Goal: Information Seeking & Learning: Compare options

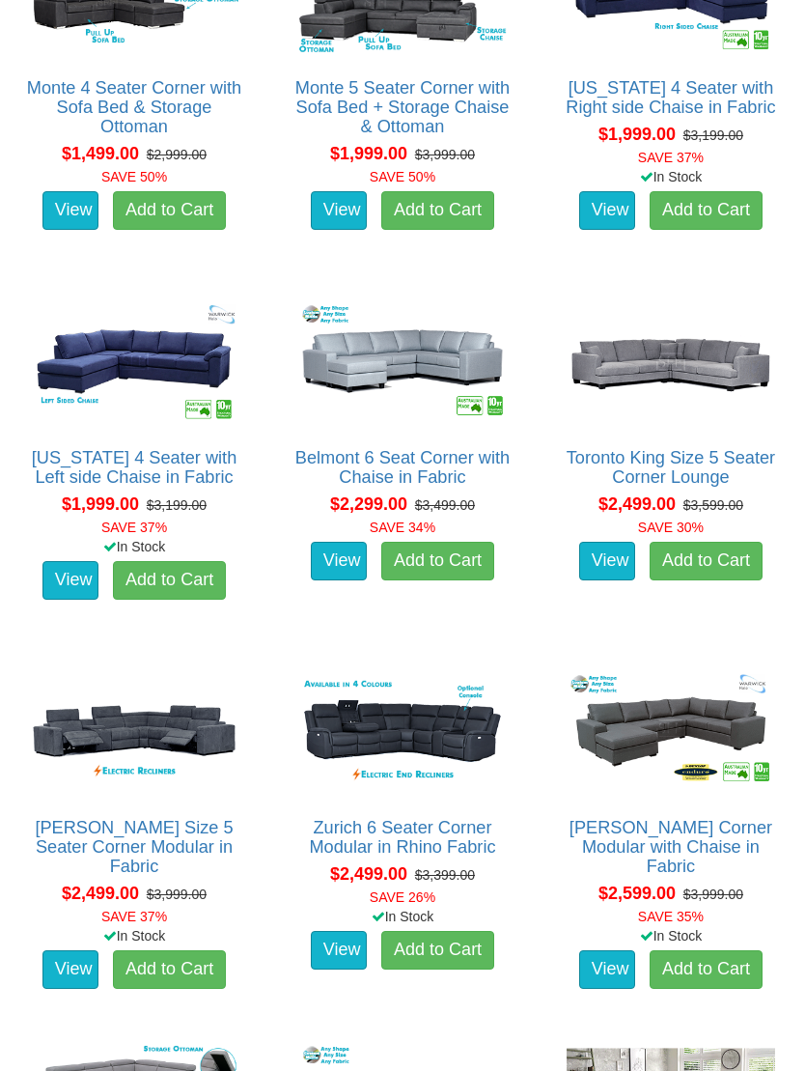
scroll to position [1125, 0]
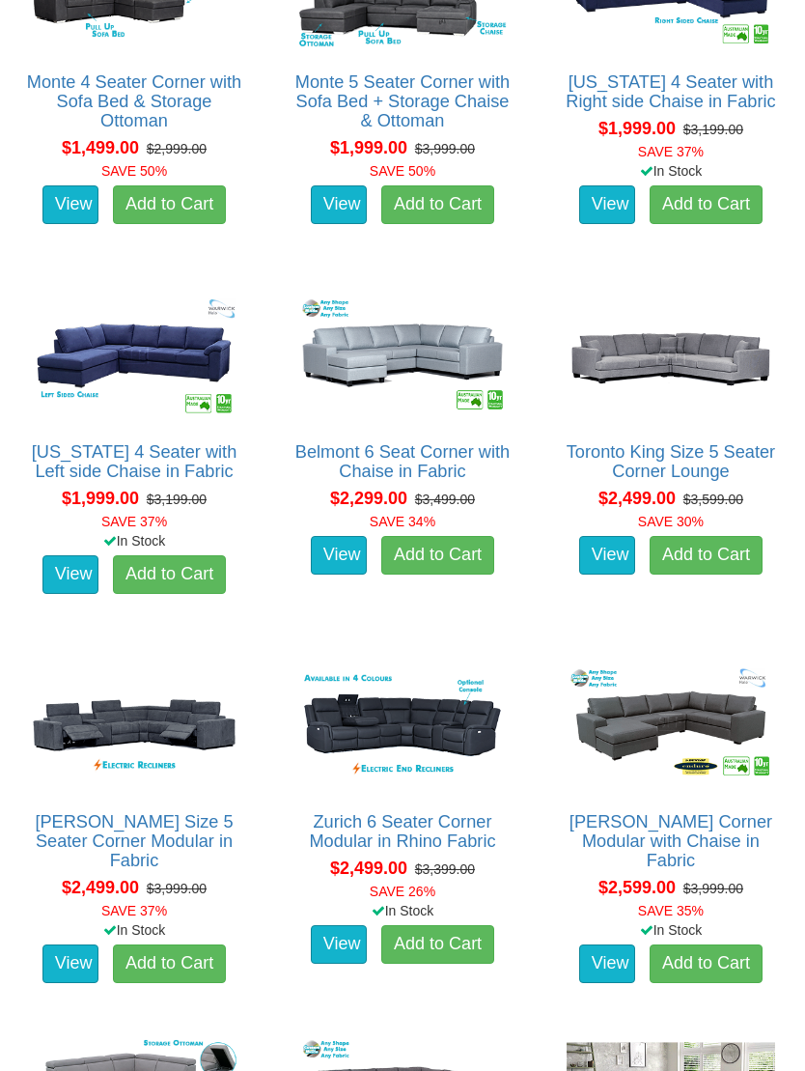
click at [377, 724] on img at bounding box center [402, 725] width 218 height 135
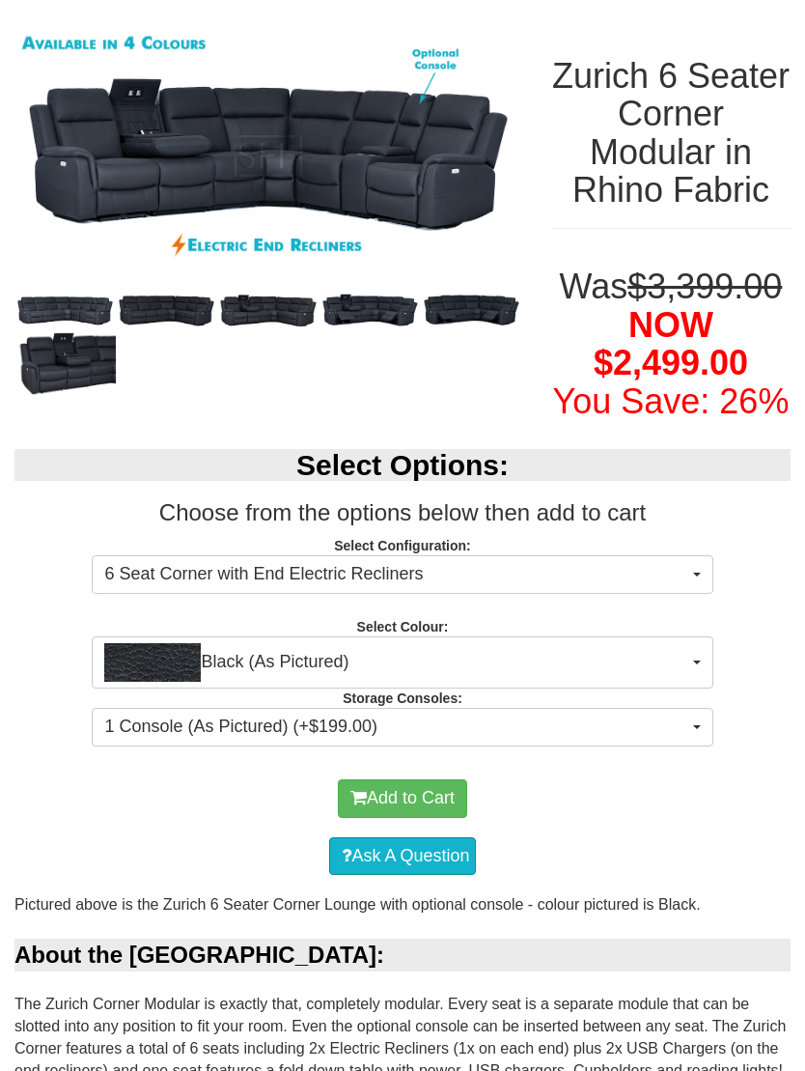
scroll to position [236, 0]
click at [696, 688] on button "Black (As Pictured)" at bounding box center [402, 662] width 621 height 52
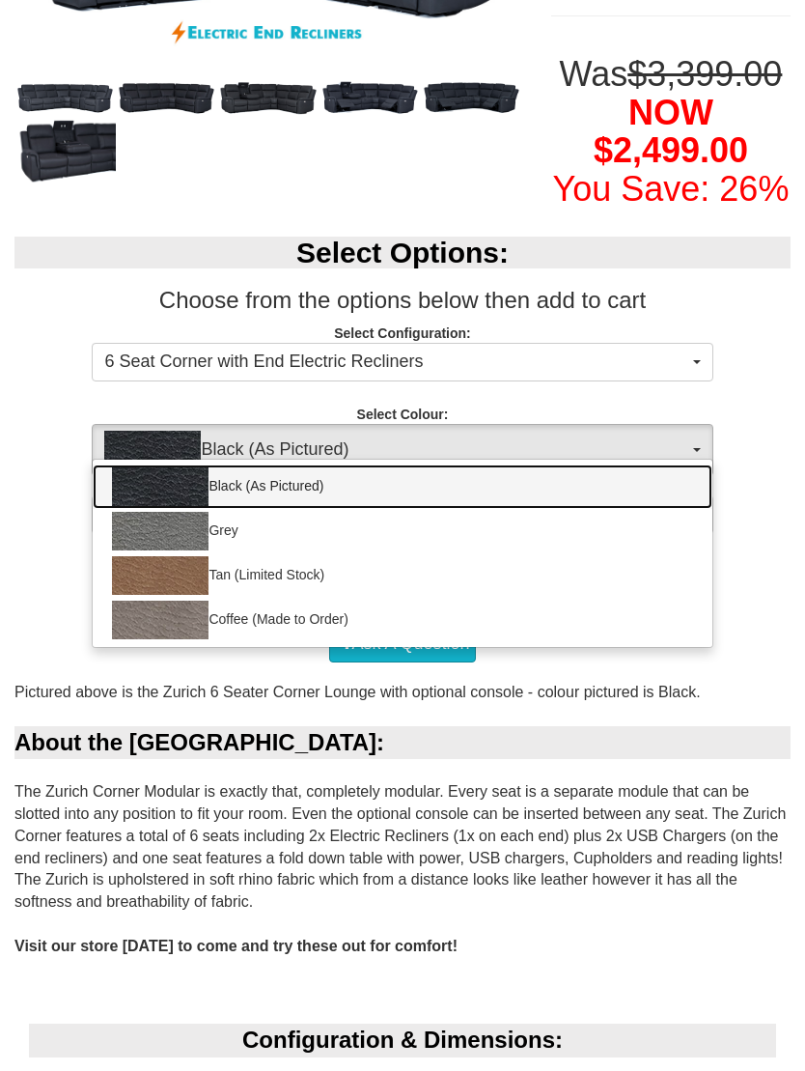
scroll to position [454, 0]
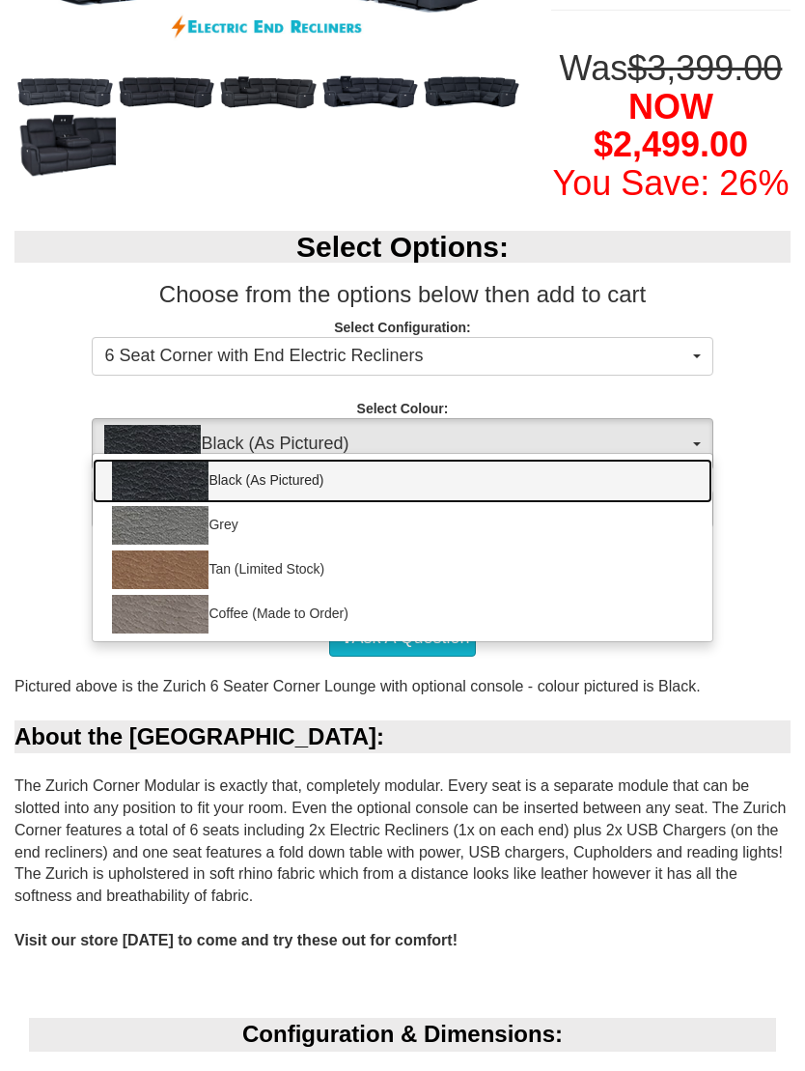
click at [175, 633] on img at bounding box center [160, 614] width 97 height 39
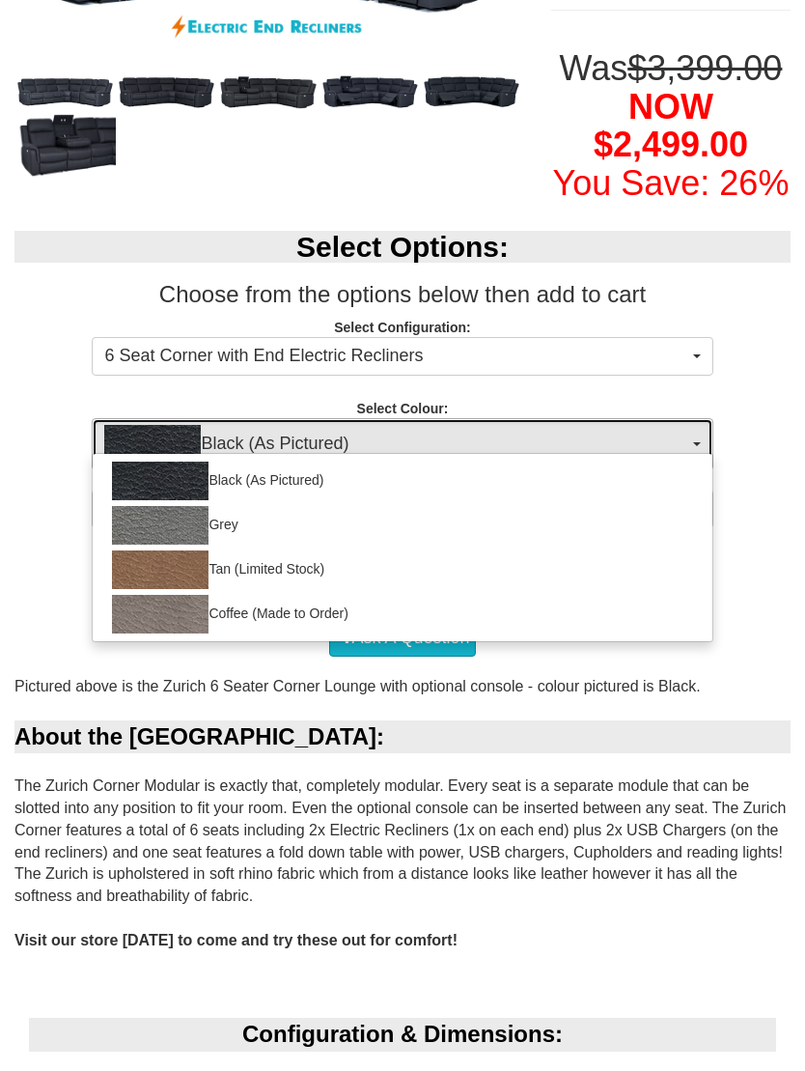
select select "2069"
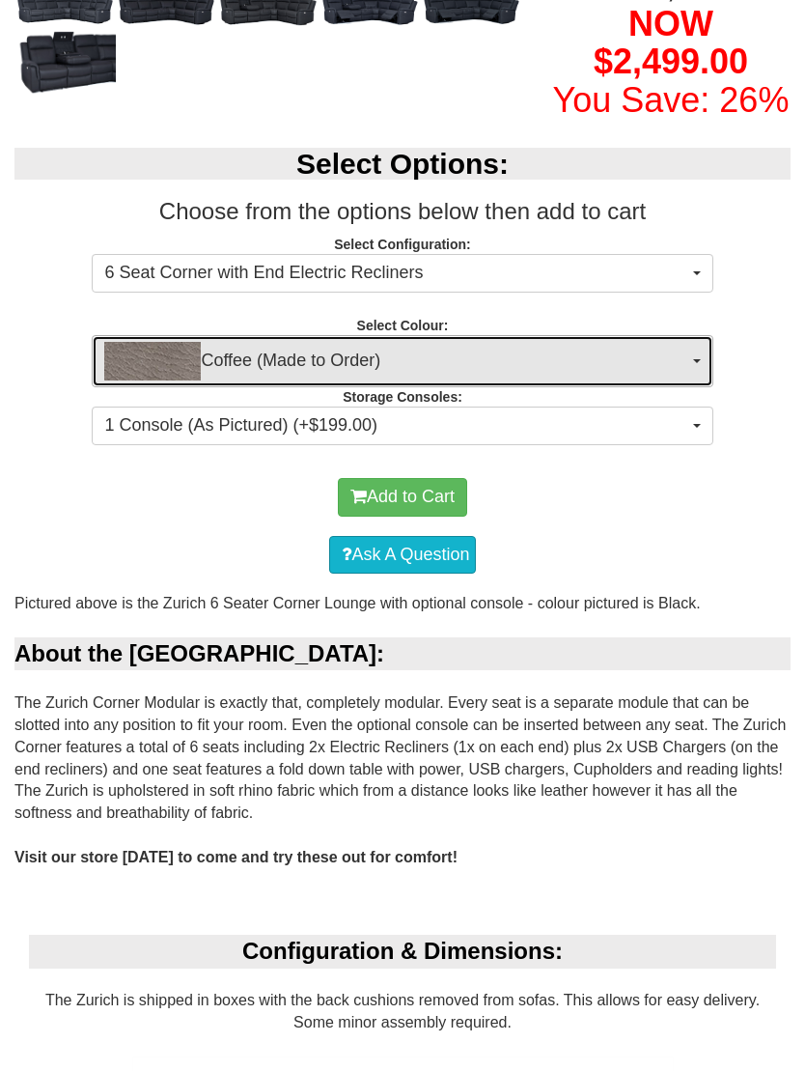
scroll to position [536, 0]
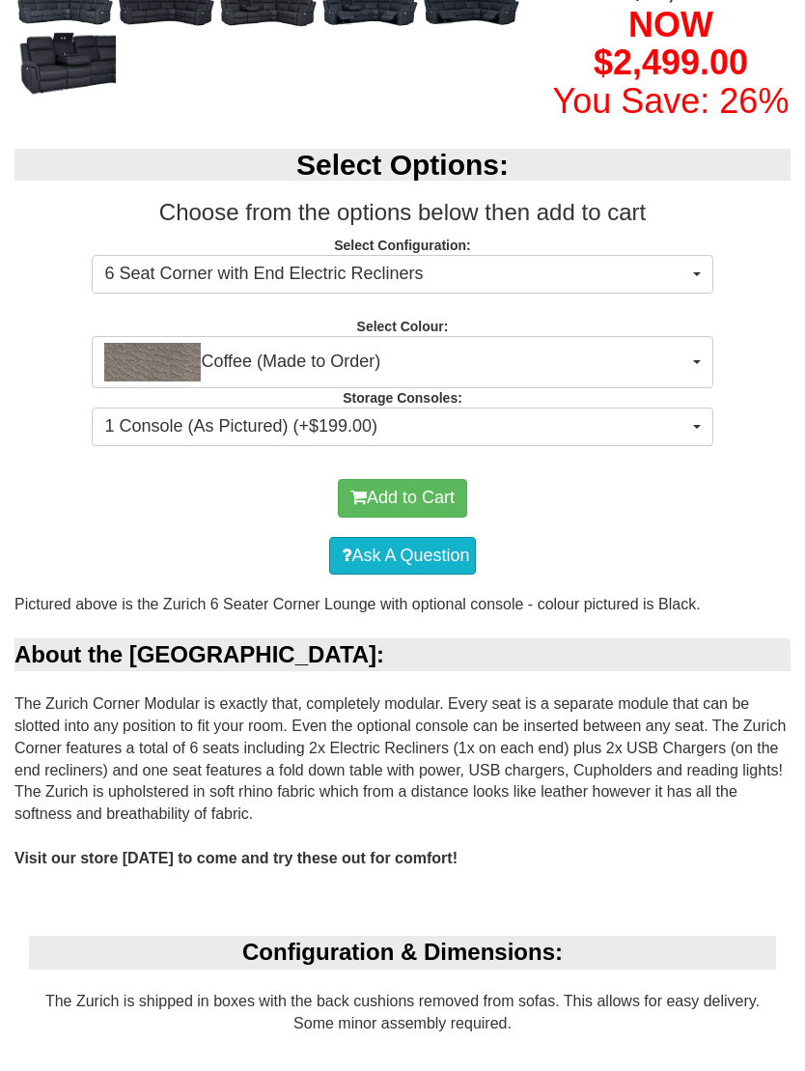
click at [684, 439] on span "1 Console (As Pictured) (+$199.00)" at bounding box center [395, 426] width 583 height 25
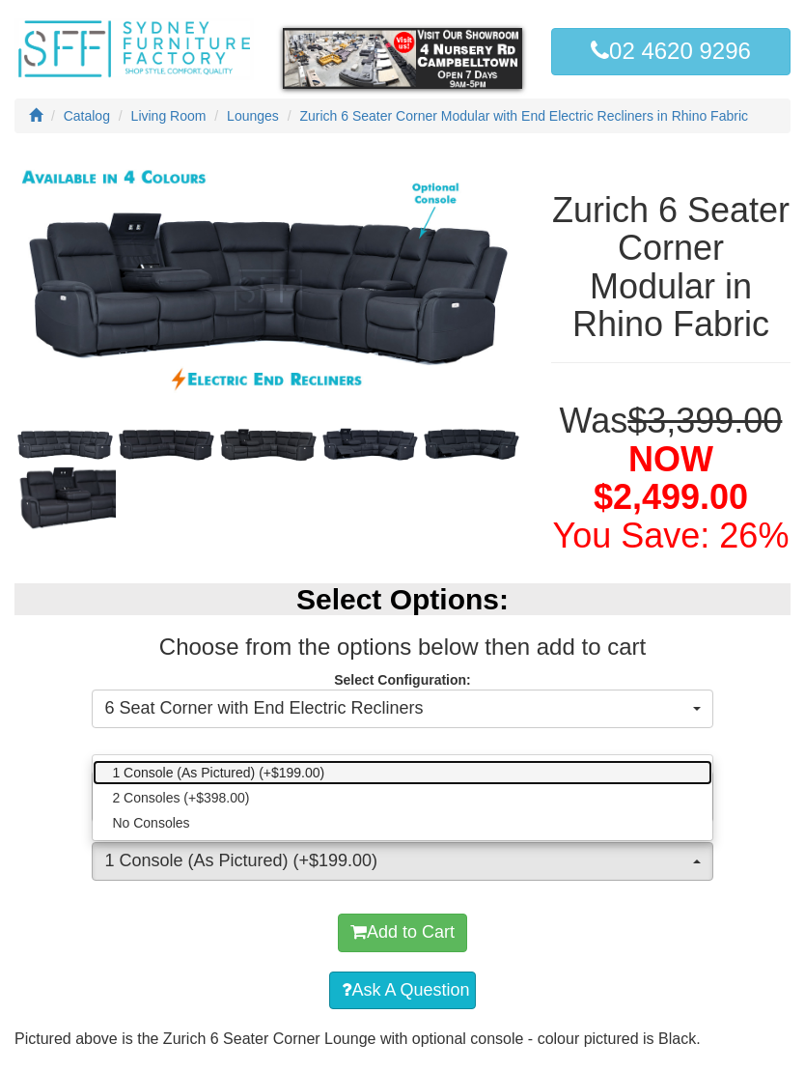
scroll to position [0, 0]
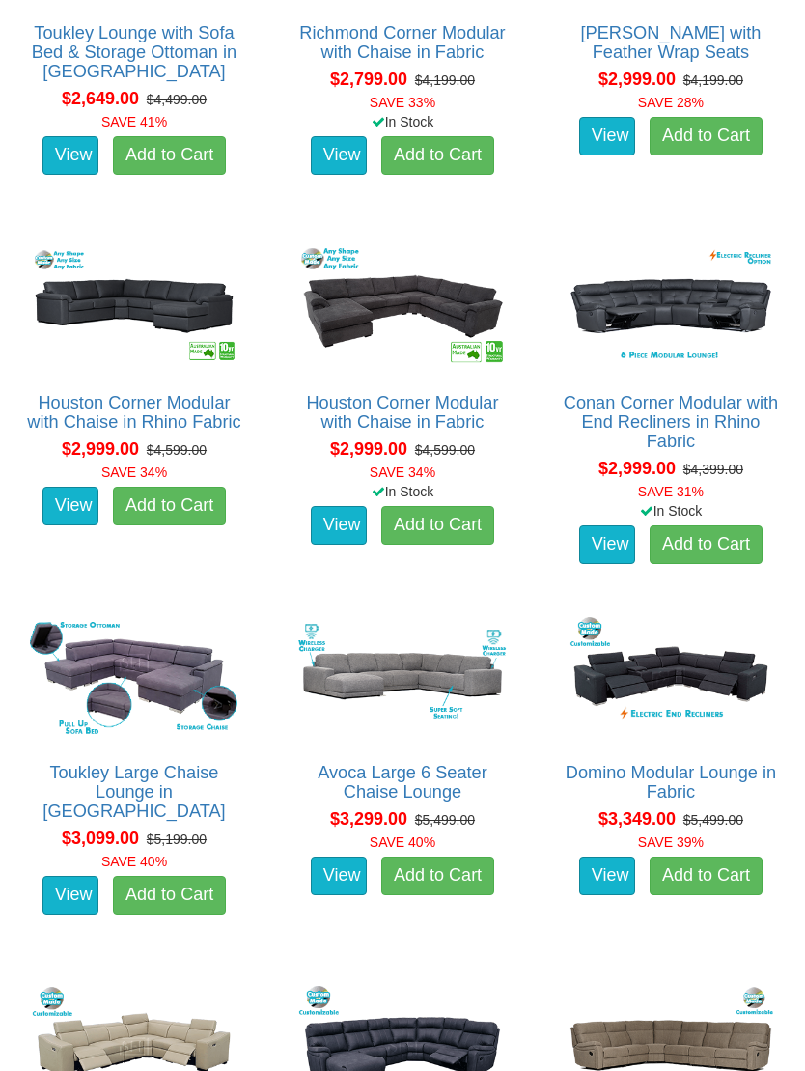
scroll to position [2305, 0]
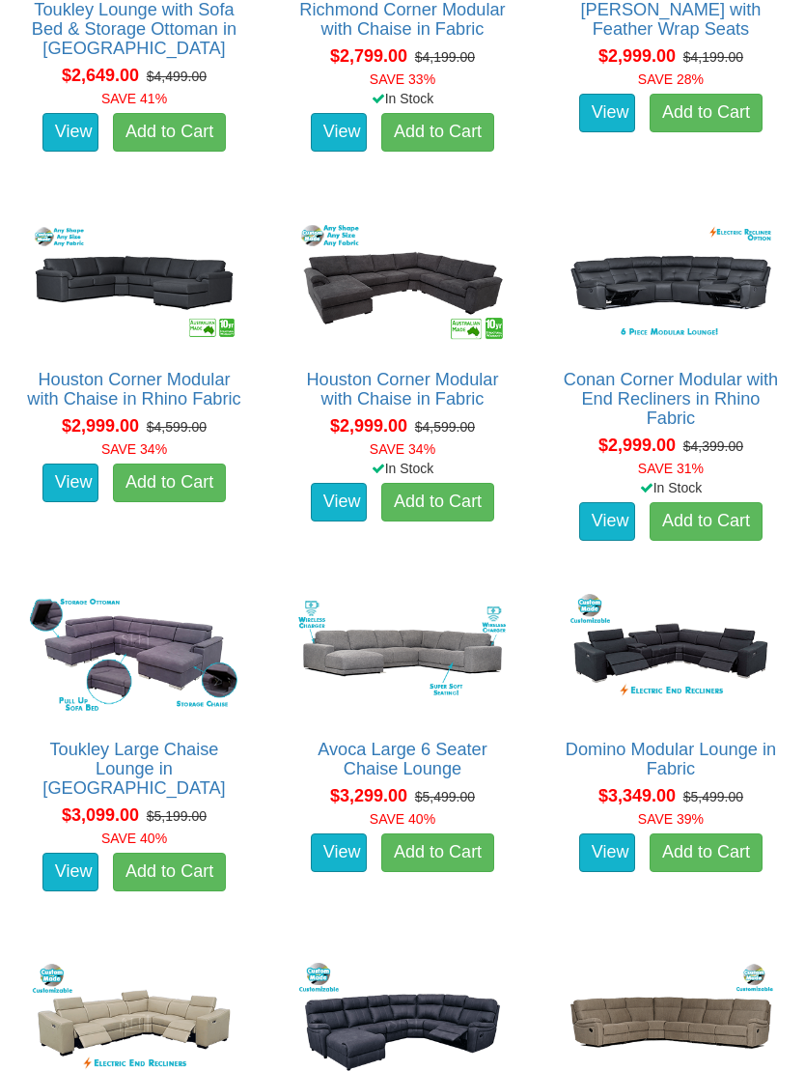
click at [722, 320] on img at bounding box center [671, 284] width 218 height 135
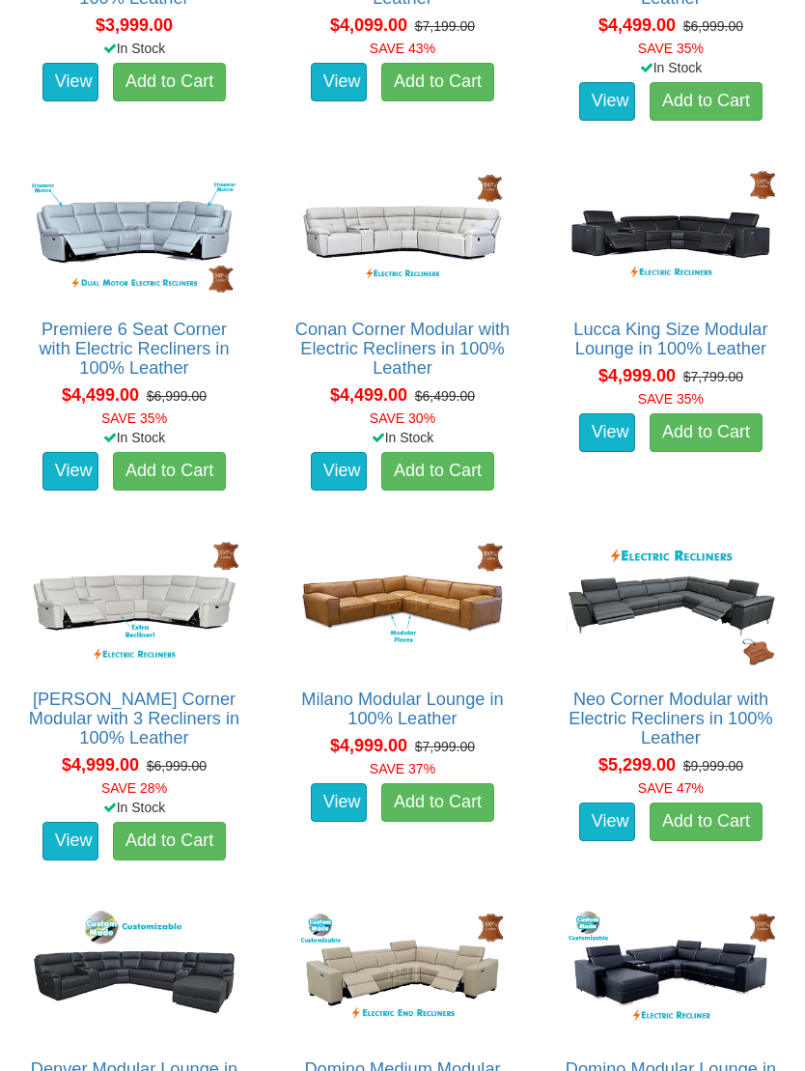
scroll to position [4204, 0]
click at [454, 252] on img at bounding box center [402, 234] width 218 height 135
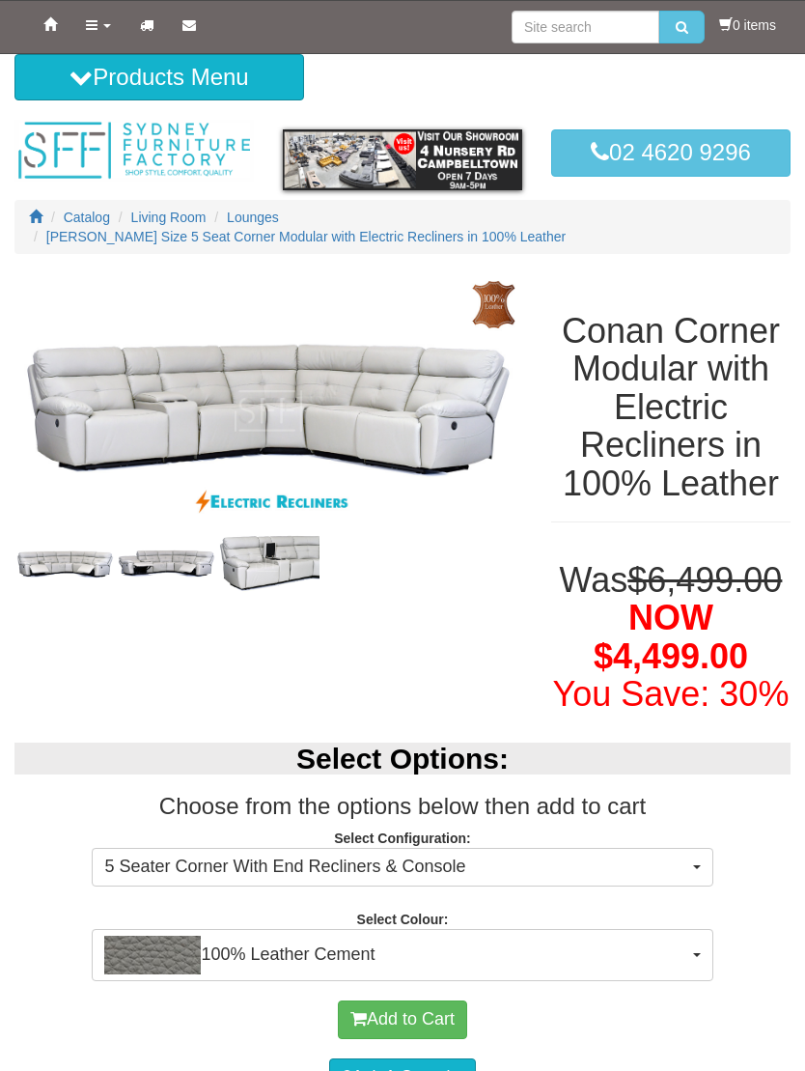
click at [160, 560] on img at bounding box center [166, 563] width 101 height 33
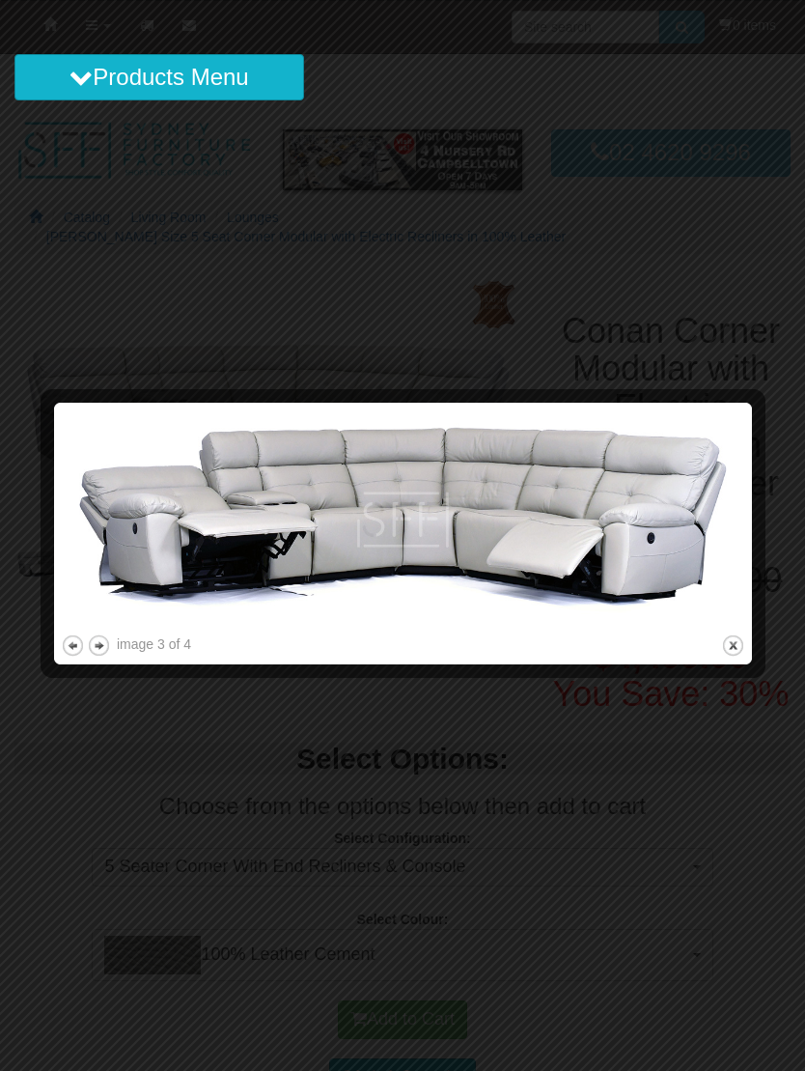
click at [108, 639] on button "next" at bounding box center [99, 645] width 24 height 24
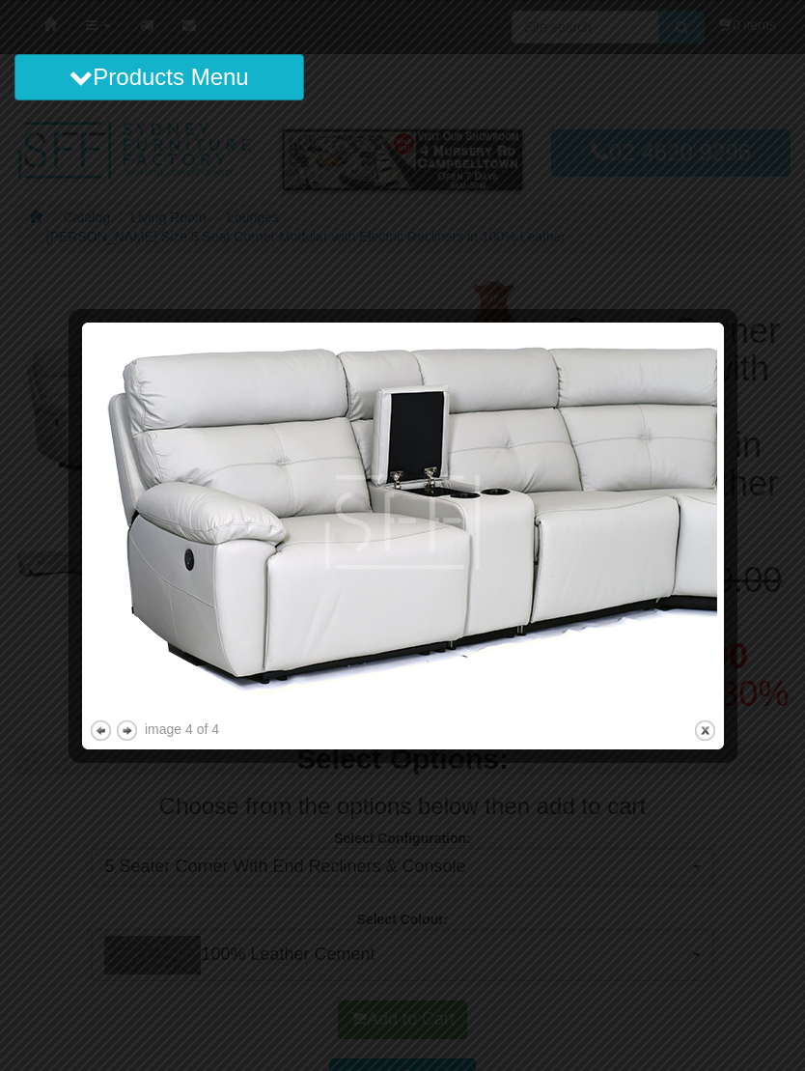
click at [128, 728] on button "next" at bounding box center [127, 730] width 24 height 24
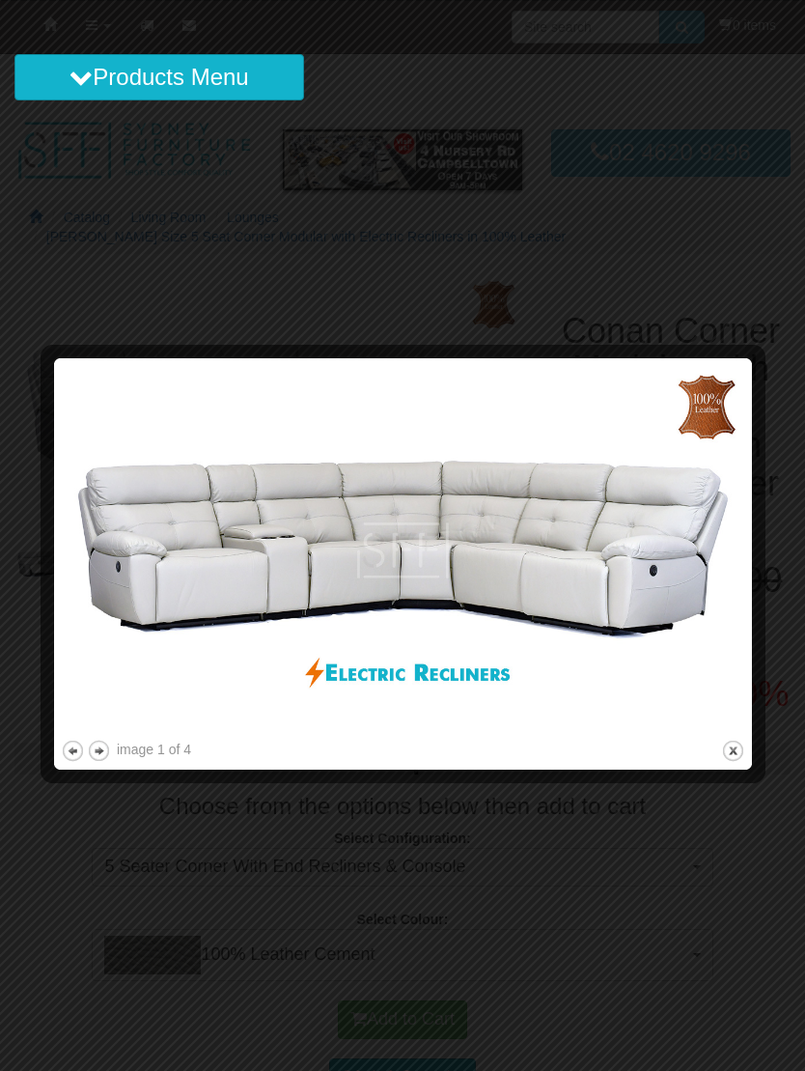
click at [736, 752] on button "close" at bounding box center [733, 751] width 24 height 24
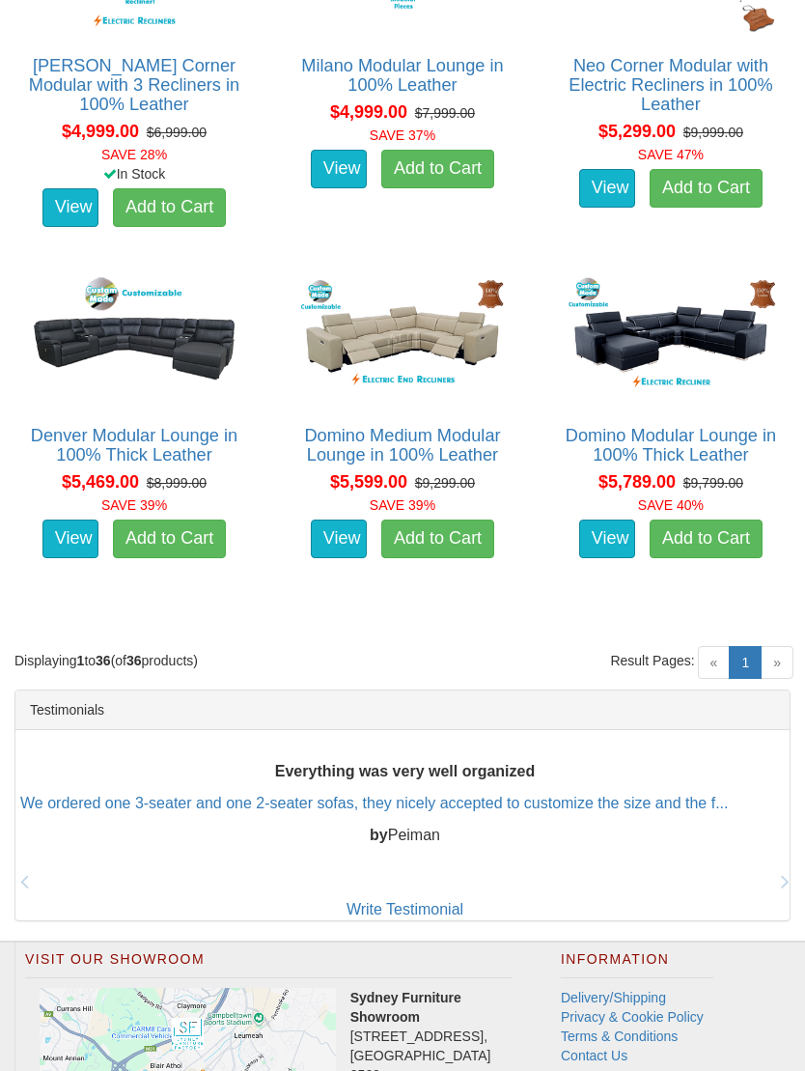
scroll to position [4859, 0]
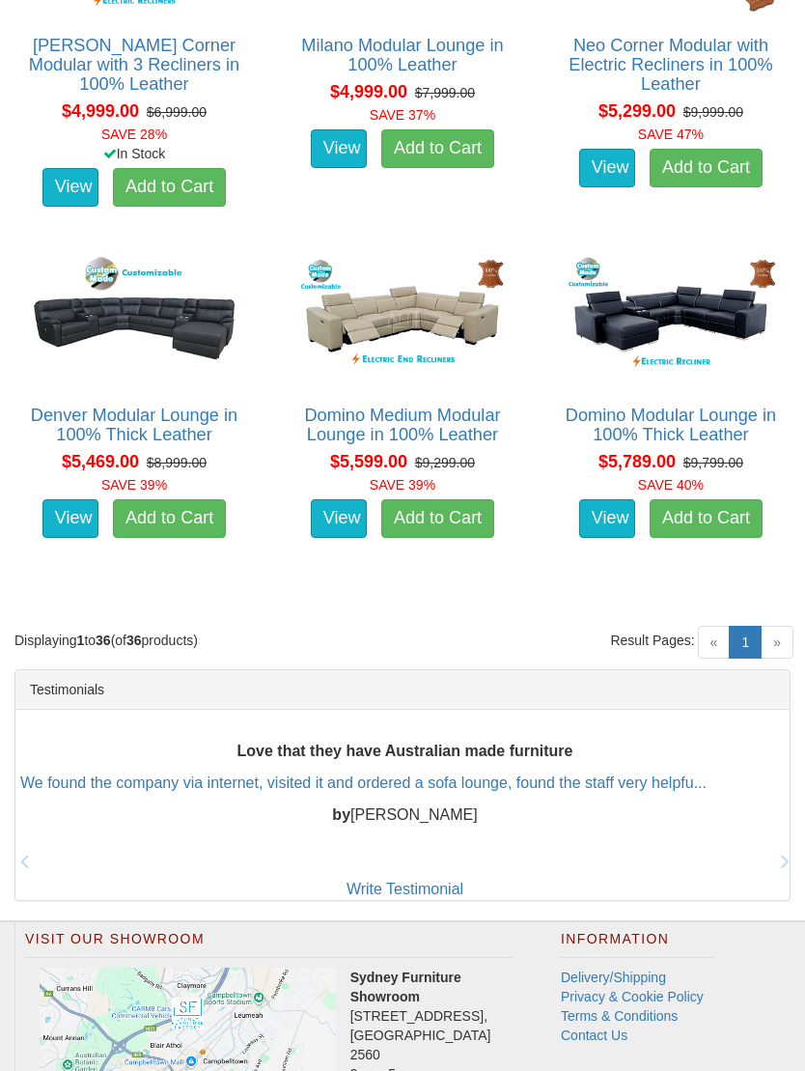
click at [193, 343] on img at bounding box center [134, 319] width 218 height 135
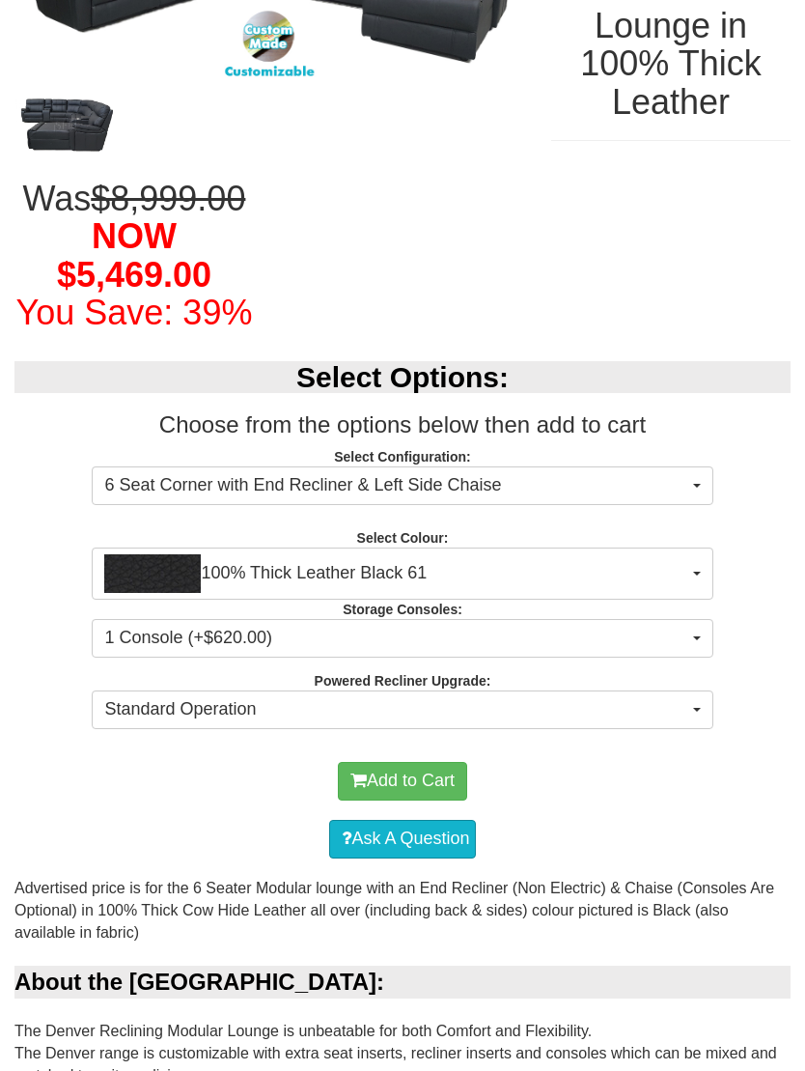
scroll to position [362, 0]
click at [684, 498] on span "6 Seat Corner with End Recliner & Left Side Chaise" at bounding box center [395, 485] width 583 height 25
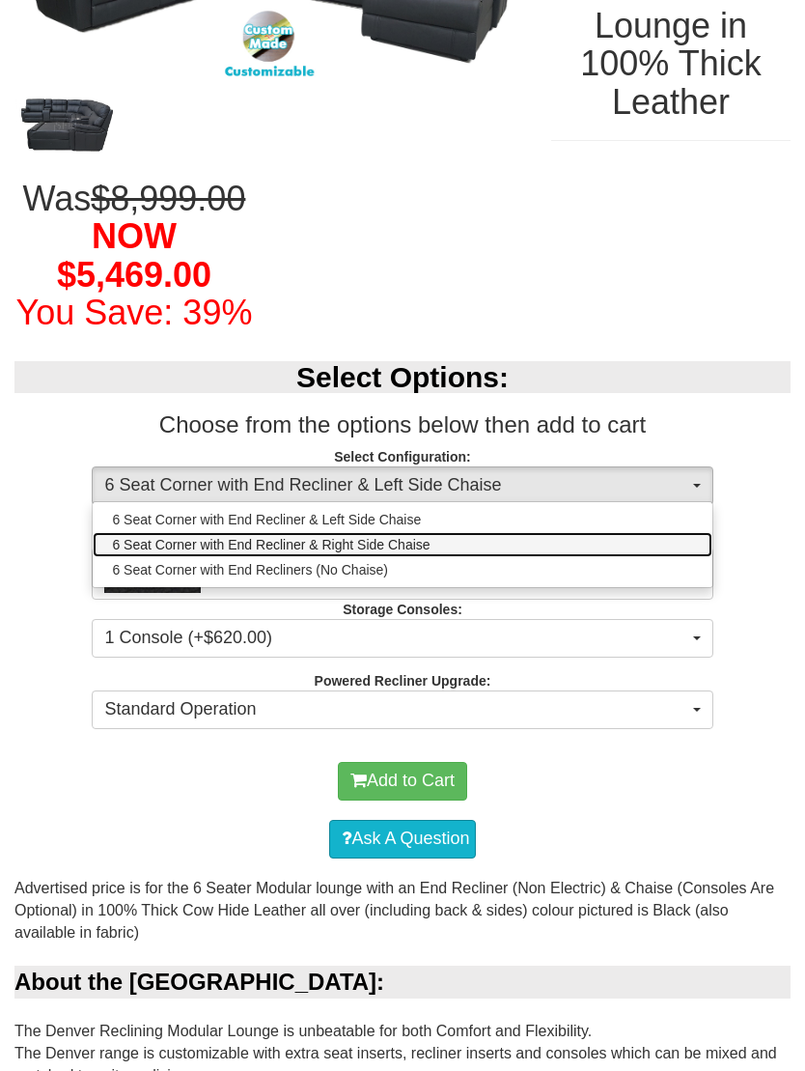
click at [437, 557] on link "6 Seat Corner with End Recliner & Right Side Chaise" at bounding box center [402, 544] width 619 height 25
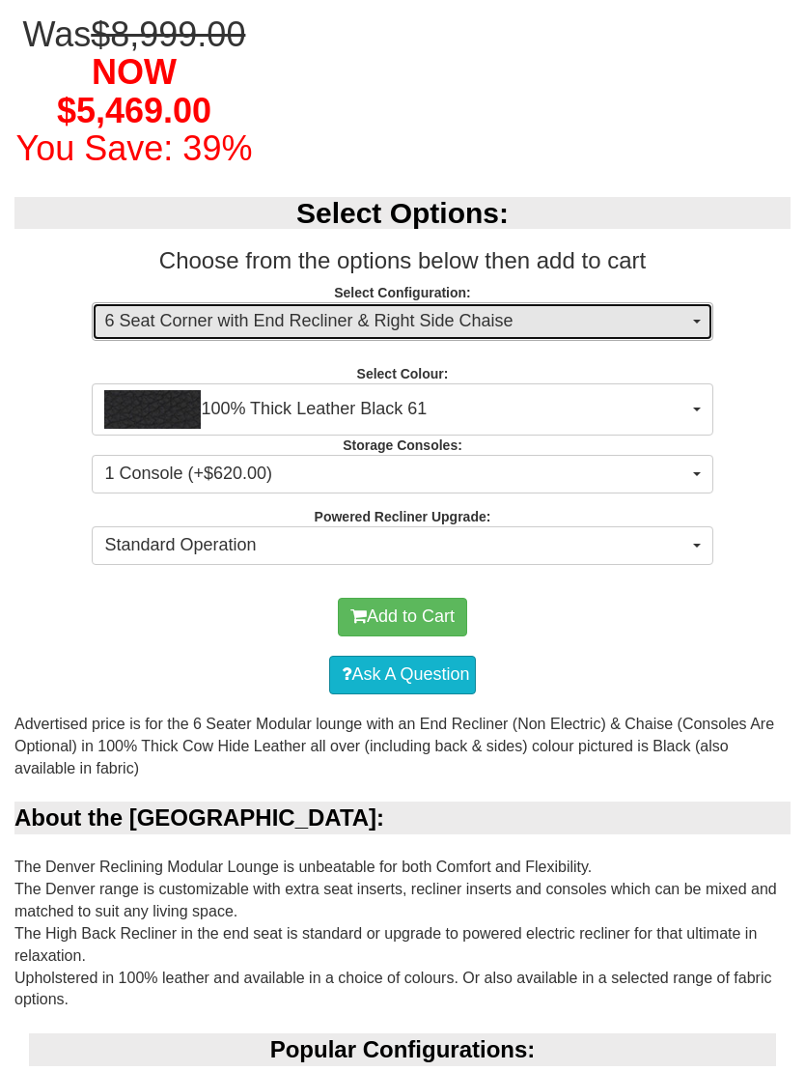
scroll to position [526, 0]
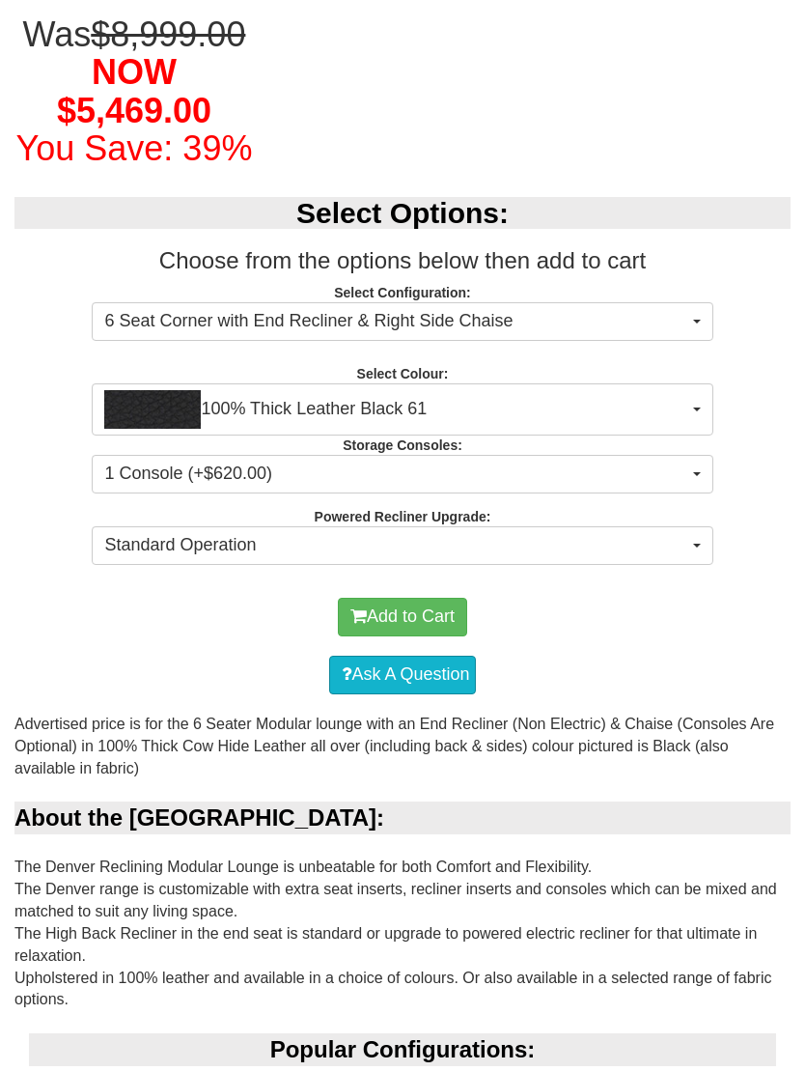
click at [696, 323] on span "button" at bounding box center [697, 322] width 8 height 4
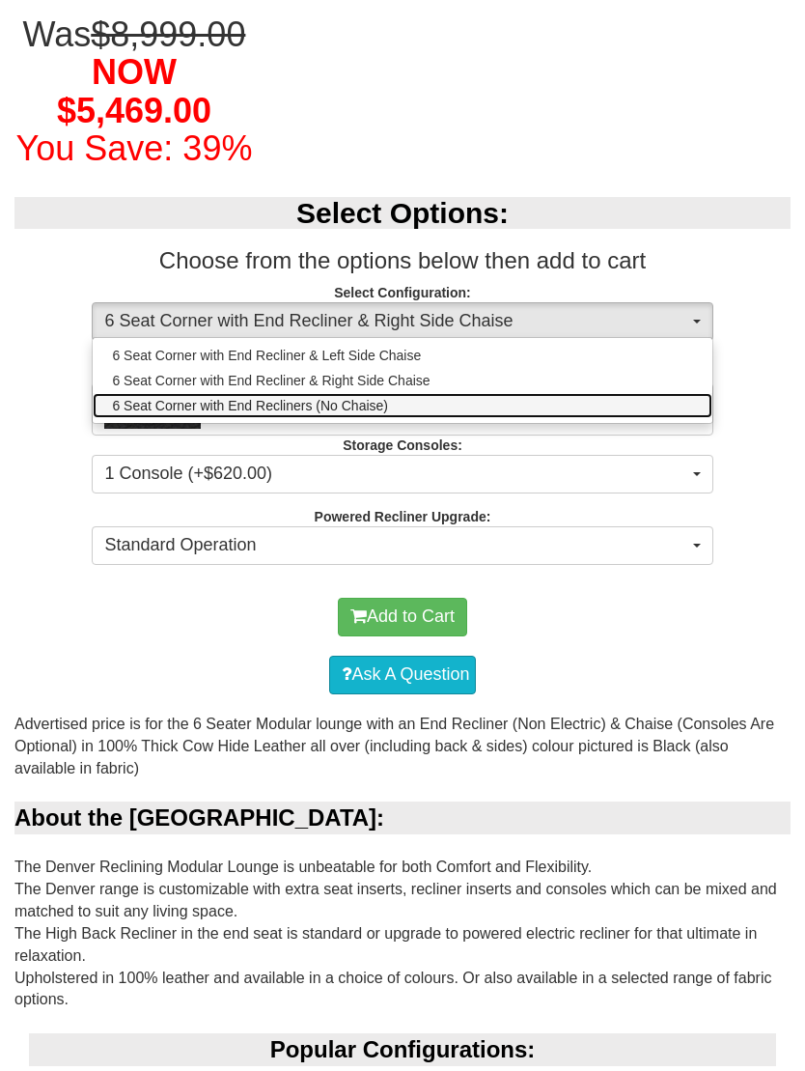
click at [473, 418] on link "6 Seat Corner with End Recliners (No Chaise)" at bounding box center [402, 405] width 619 height 25
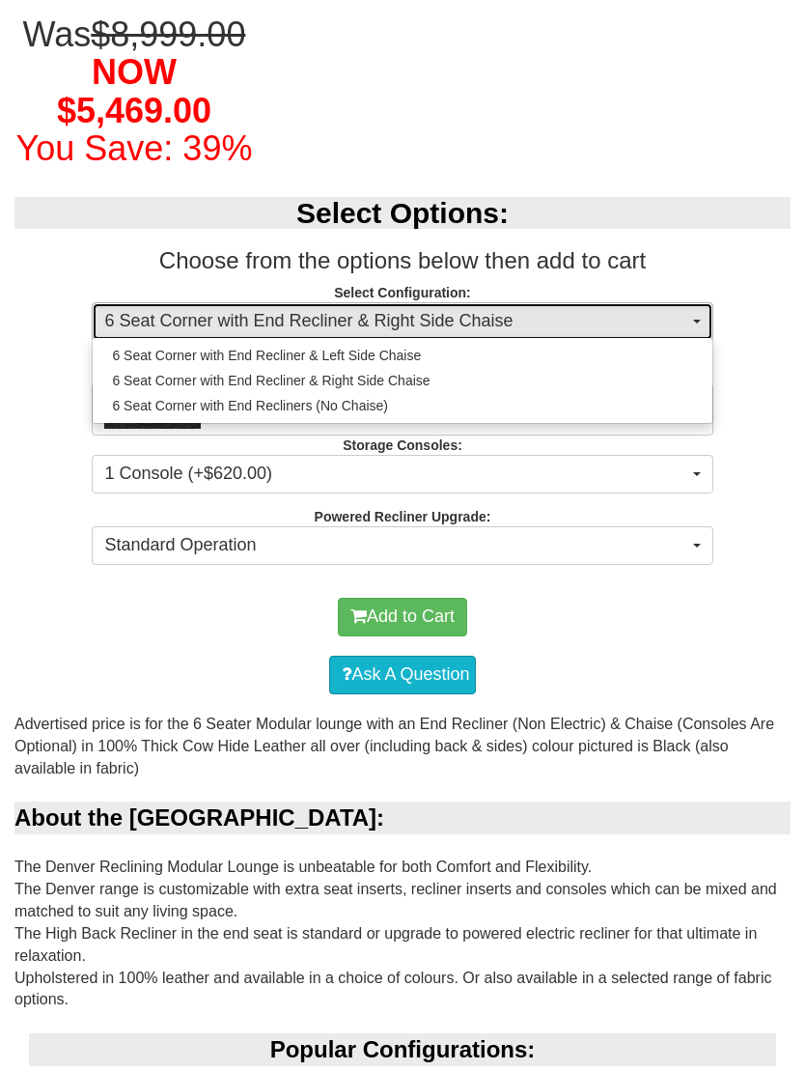
select select "1473"
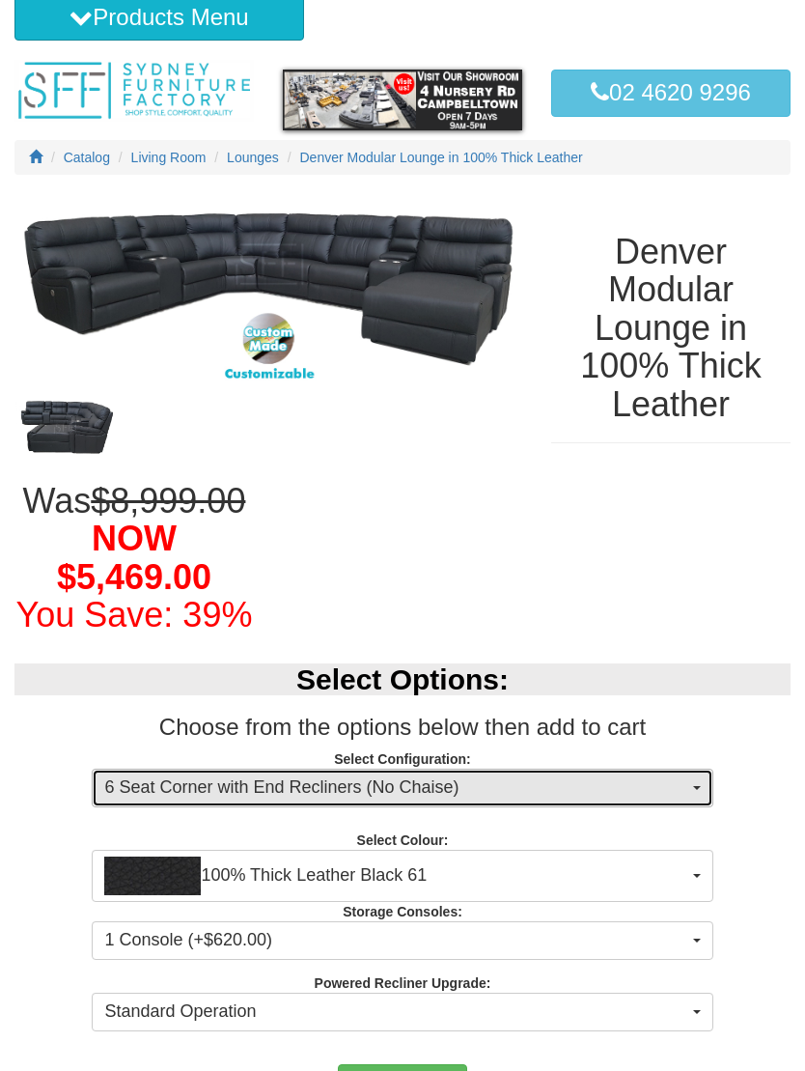
scroll to position [0, 0]
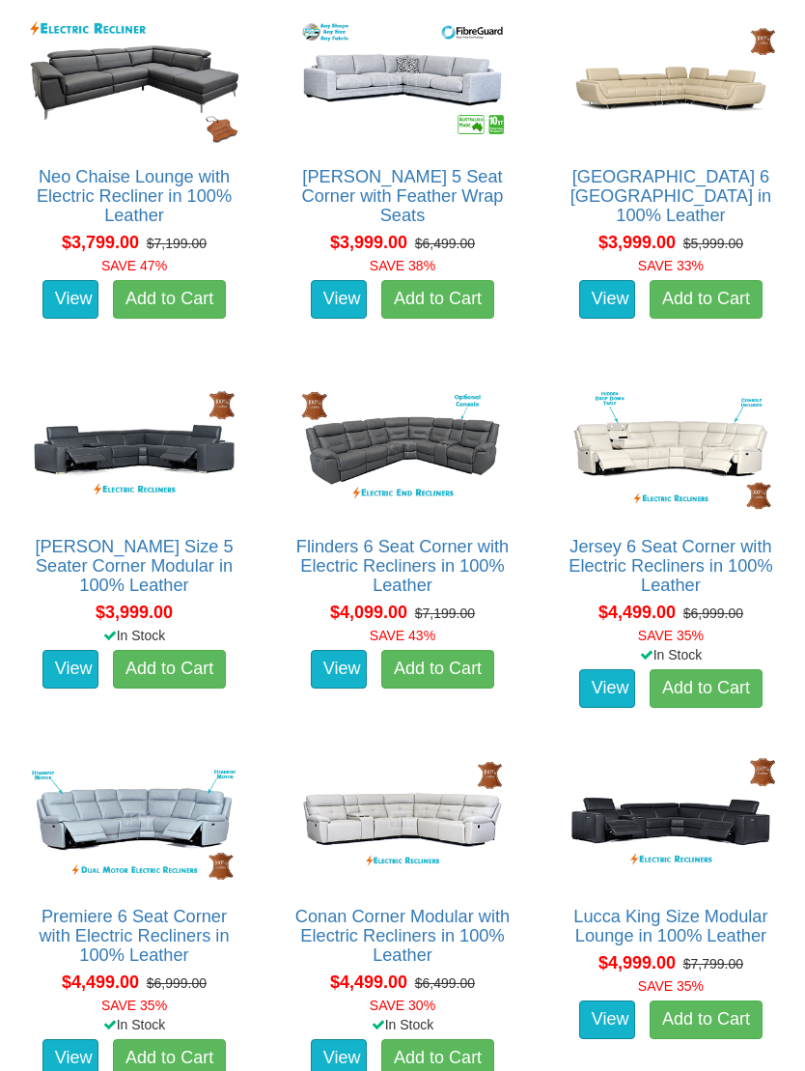
scroll to position [3583, 0]
